Goal: Find specific page/section: Find specific page/section

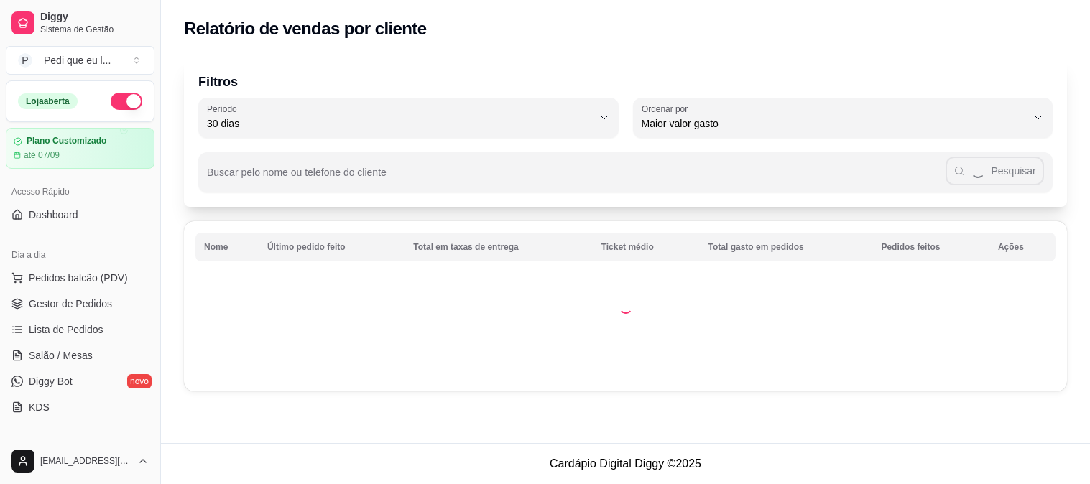
select select "30"
select select "HIGHEST_TOTAL_SPENT_WITH_ORDERS"
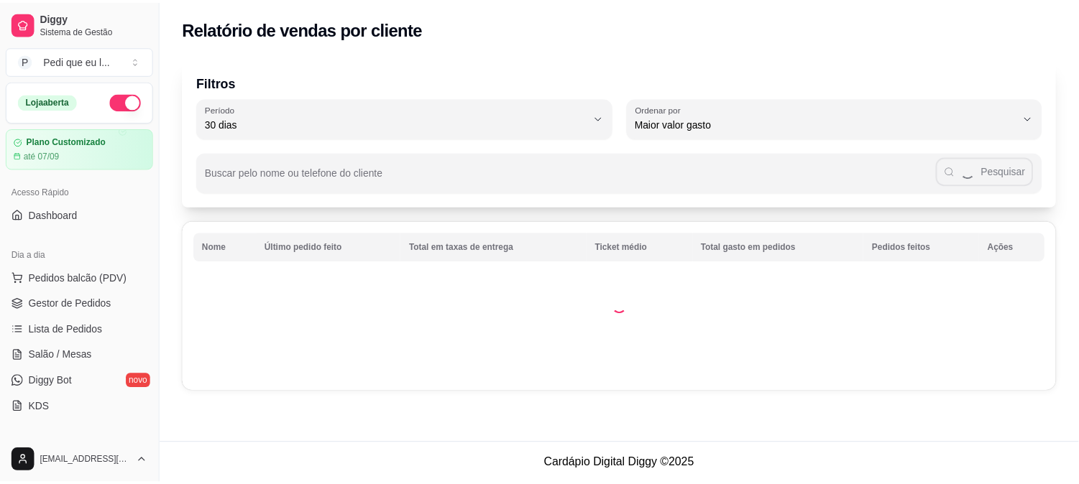
scroll to position [239, 0]
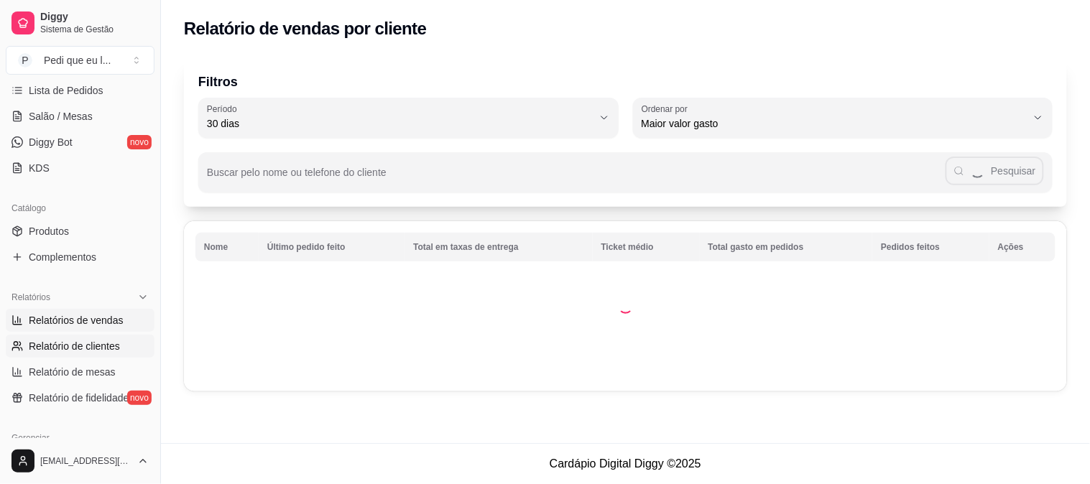
click at [104, 313] on span "Relatórios de vendas" at bounding box center [76, 320] width 95 height 14
select select "ALL"
select select "0"
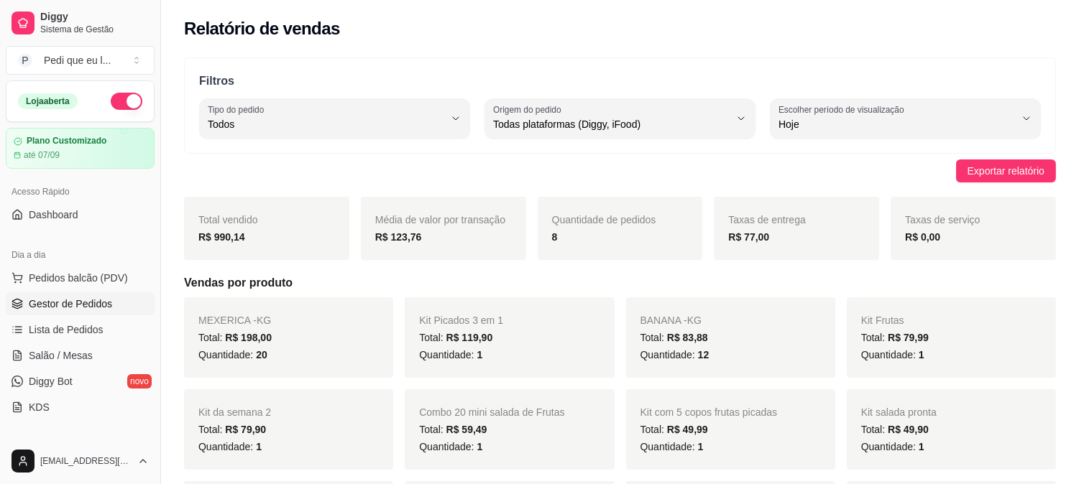
click at [47, 310] on span "Gestor de Pedidos" at bounding box center [70, 304] width 83 height 14
